Goal: Consume media (video, audio)

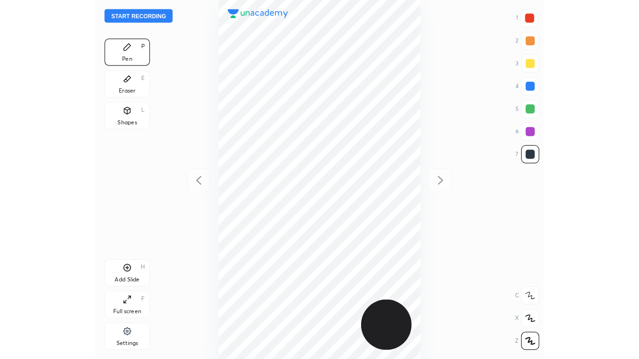
scroll to position [296, 220]
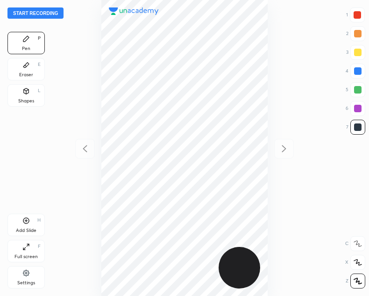
click at [22, 249] on icon at bounding box center [25, 246] width 7 height 7
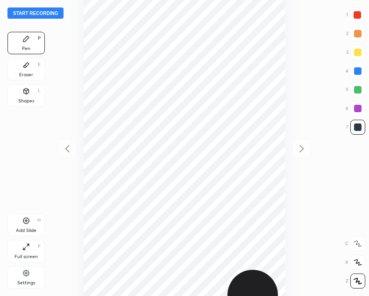
scroll to position [359, 489]
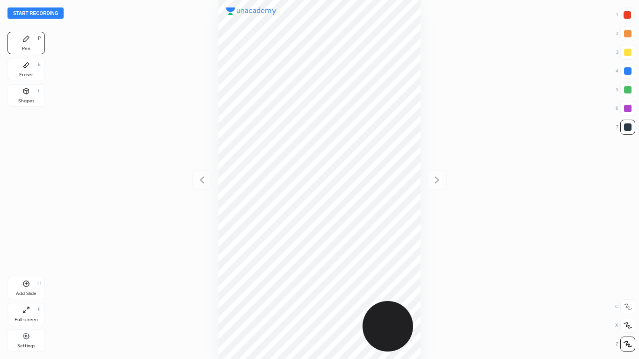
click at [28, 296] on icon at bounding box center [25, 309] width 7 height 7
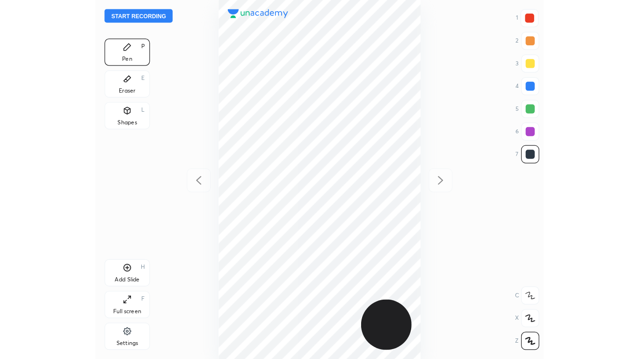
scroll to position [46469, 46546]
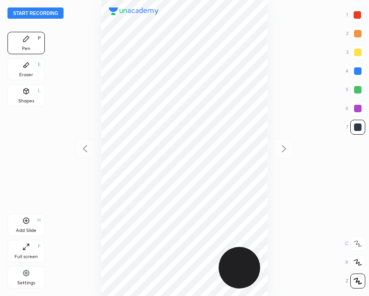
click at [29, 246] on icon at bounding box center [25, 246] width 7 height 7
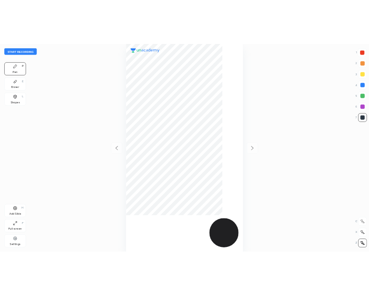
scroll to position [359, 489]
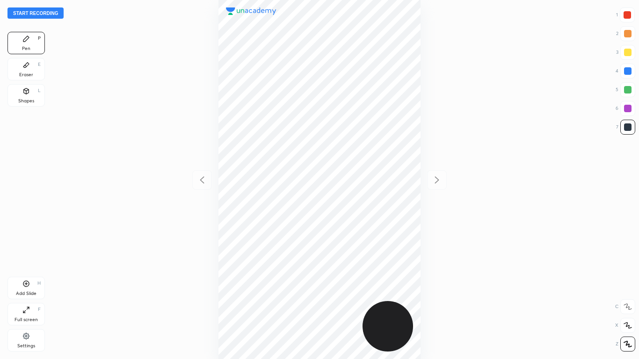
click at [27, 296] on icon at bounding box center [25, 309] width 7 height 7
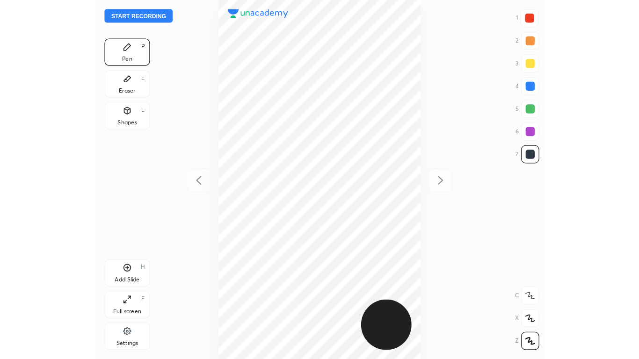
scroll to position [46469, 46546]
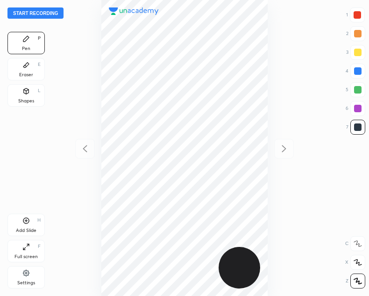
click at [25, 247] on icon at bounding box center [25, 246] width 7 height 7
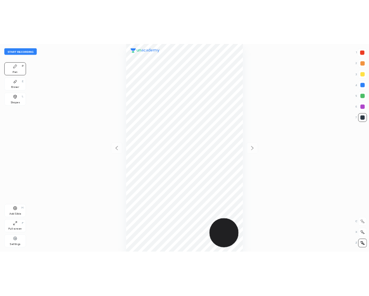
scroll to position [359, 489]
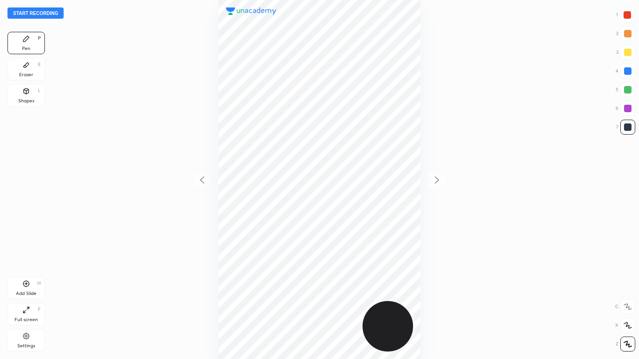
click at [27, 296] on icon at bounding box center [25, 309] width 7 height 7
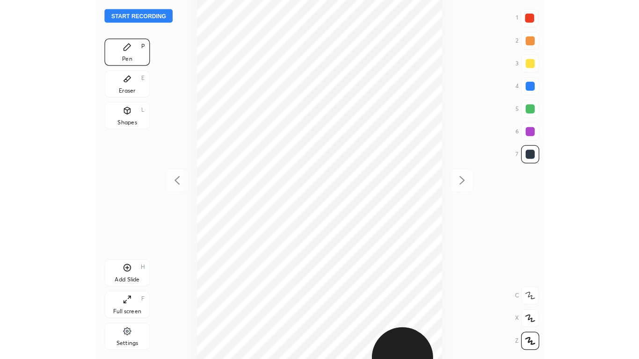
scroll to position [46469, 46546]
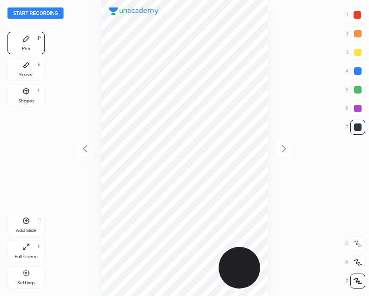
click at [355, 14] on div at bounding box center [357, 14] width 7 height 7
click at [356, 35] on div at bounding box center [357, 33] width 7 height 7
click at [361, 51] on div at bounding box center [357, 52] width 7 height 7
click at [358, 72] on div at bounding box center [357, 70] width 7 height 7
click at [357, 88] on div at bounding box center [357, 89] width 7 height 7
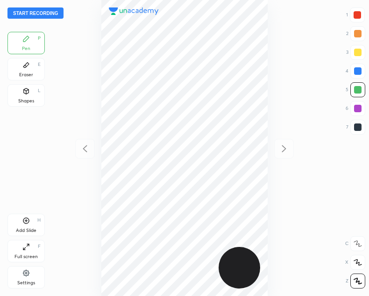
click at [351, 106] on div at bounding box center [358, 108] width 15 height 15
click at [359, 126] on div at bounding box center [357, 126] width 7 height 7
click at [25, 250] on icon at bounding box center [25, 246] width 7 height 7
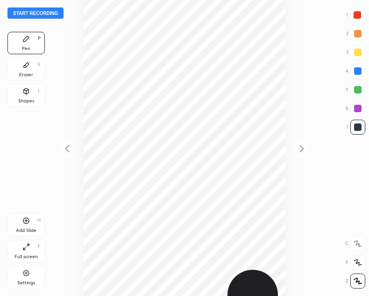
scroll to position [359, 489]
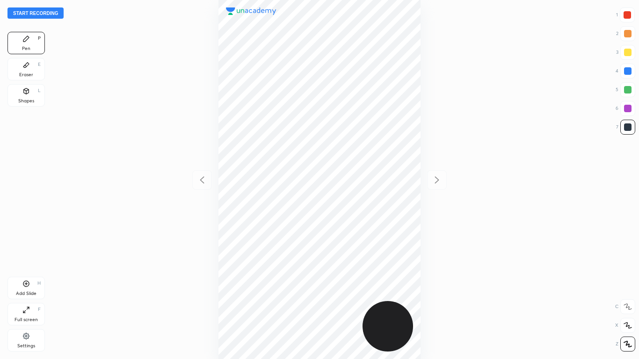
click at [24, 296] on icon at bounding box center [25, 309] width 7 height 7
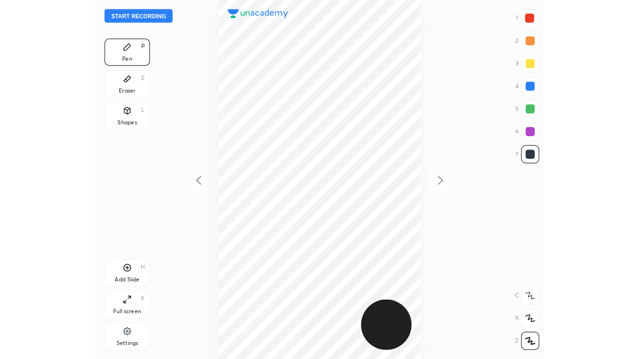
scroll to position [46469, 46546]
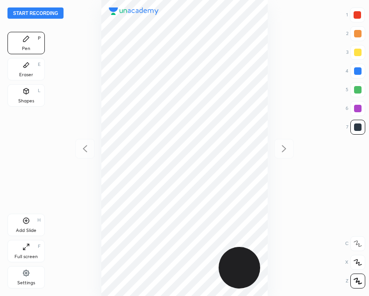
click at [27, 254] on div "Full screen" at bounding box center [25, 256] width 23 height 5
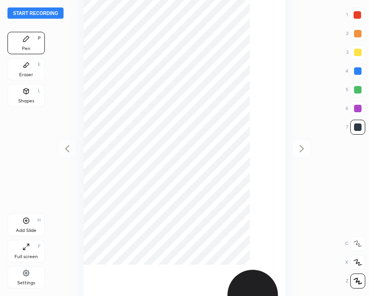
scroll to position [359, 489]
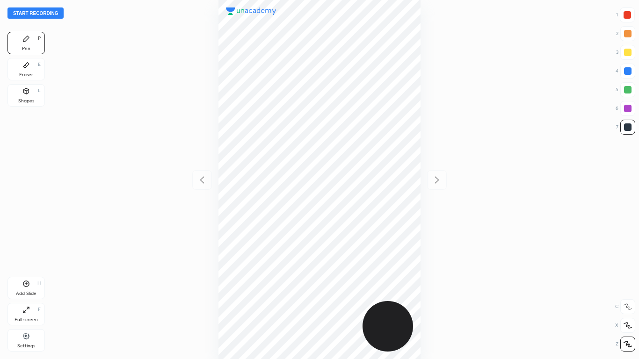
click at [29, 296] on div "Full screen F" at bounding box center [25, 314] width 37 height 22
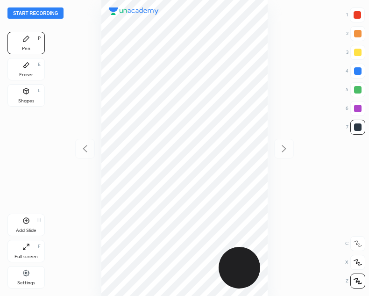
scroll to position [46469, 46546]
click at [23, 226] on div "Add Slide H" at bounding box center [25, 225] width 37 height 22
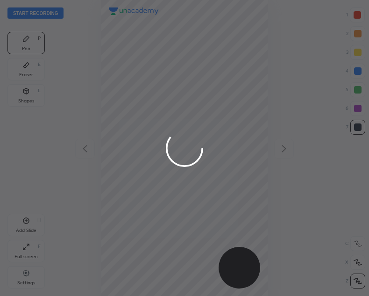
scroll to position [296, 220]
